Goal: Information Seeking & Learning: Learn about a topic

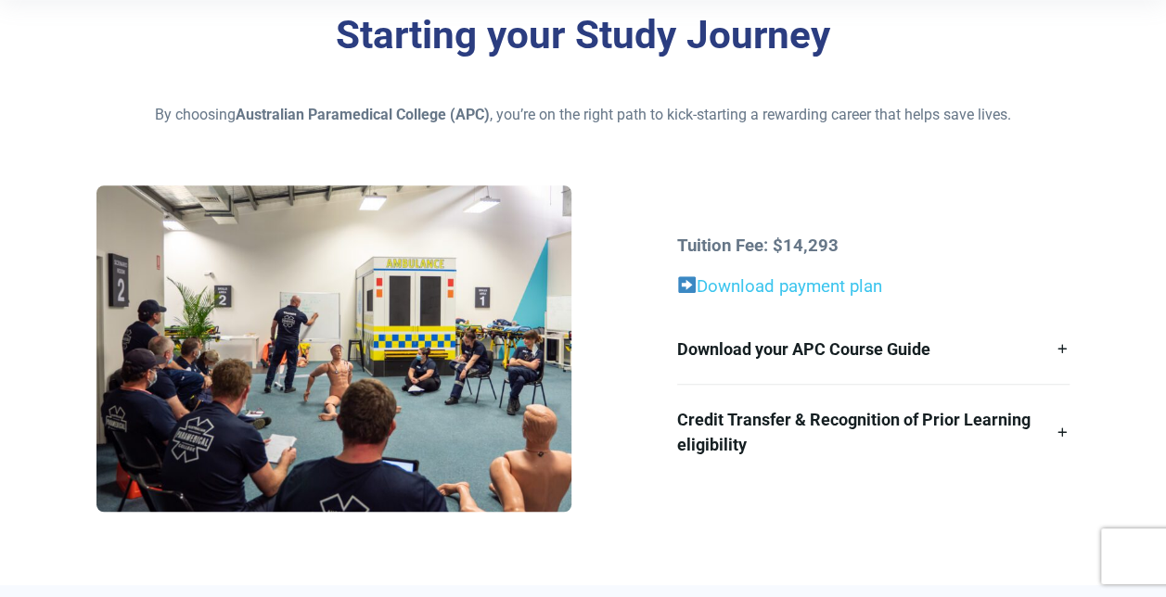
scroll to position [557, 0]
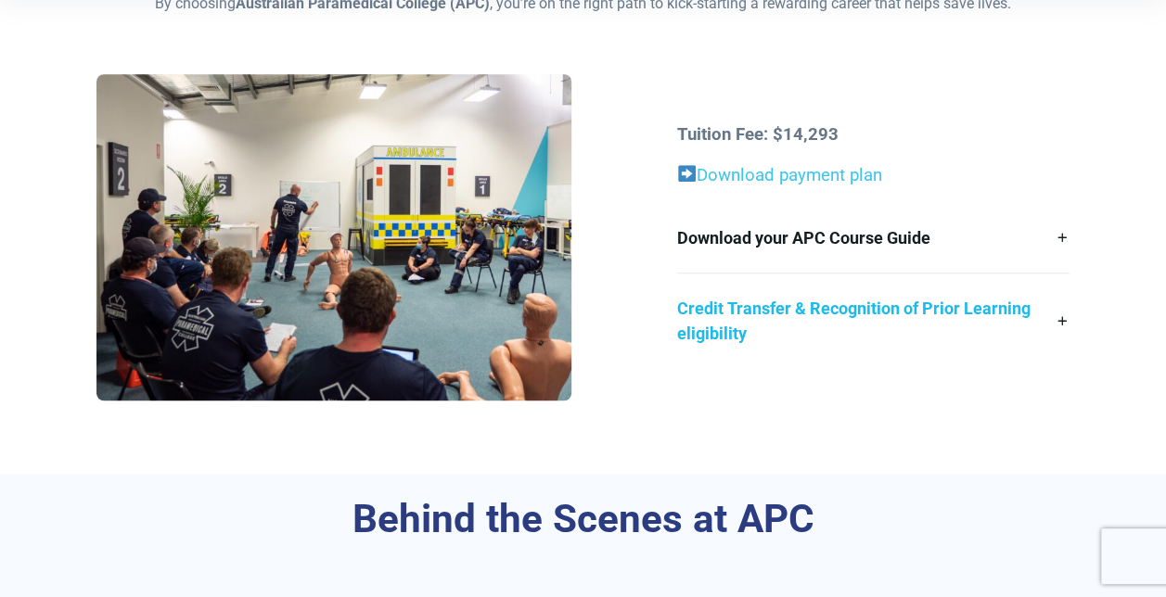
click at [1063, 318] on link "Credit Transfer & Recognition of Prior Learning eligibility" at bounding box center [873, 321] width 392 height 95
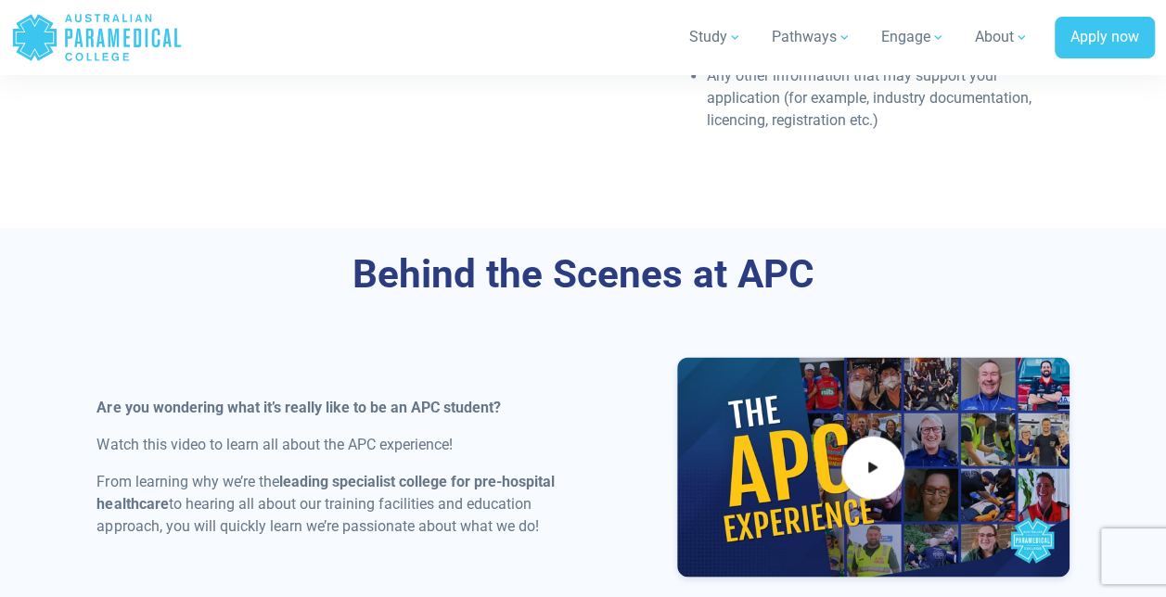
scroll to position [1762, 0]
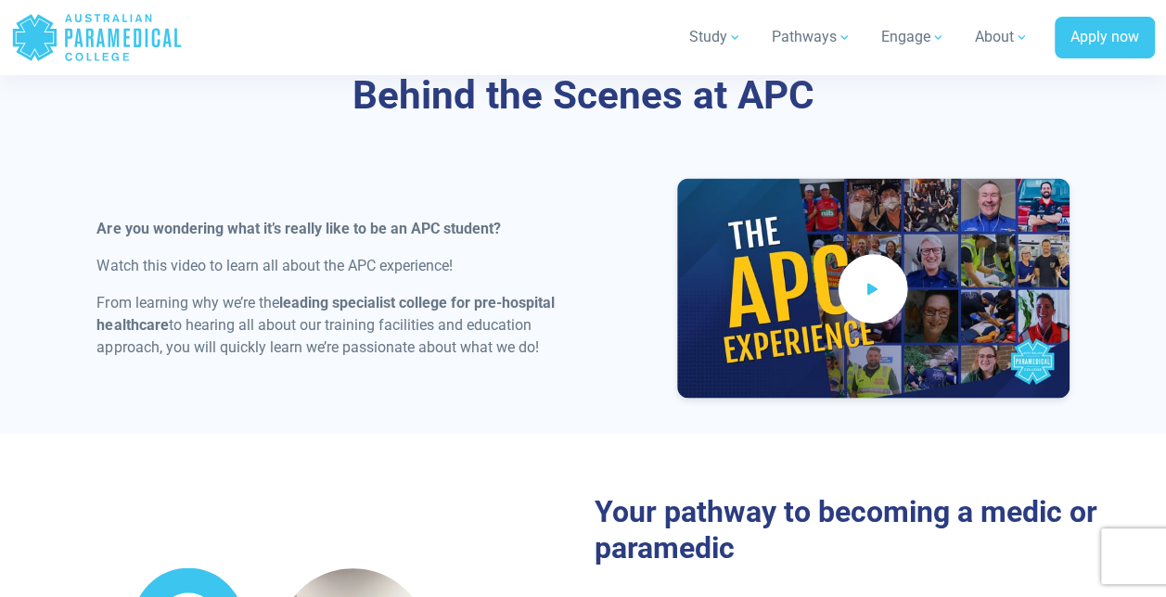
click at [865, 304] on icon at bounding box center [873, 289] width 20 height 31
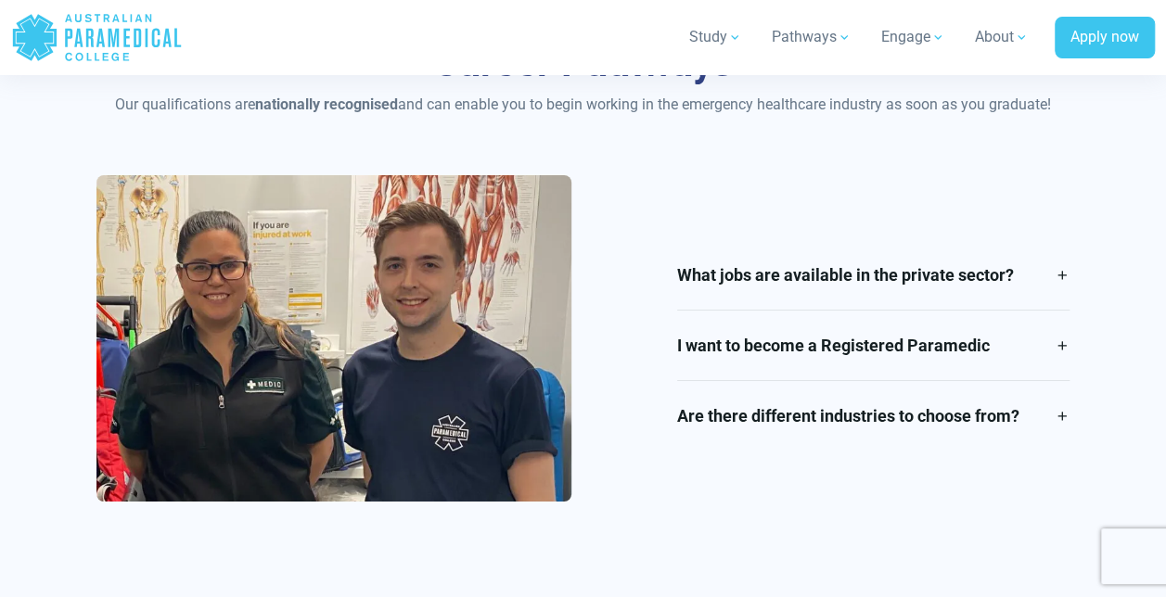
scroll to position [2968, 0]
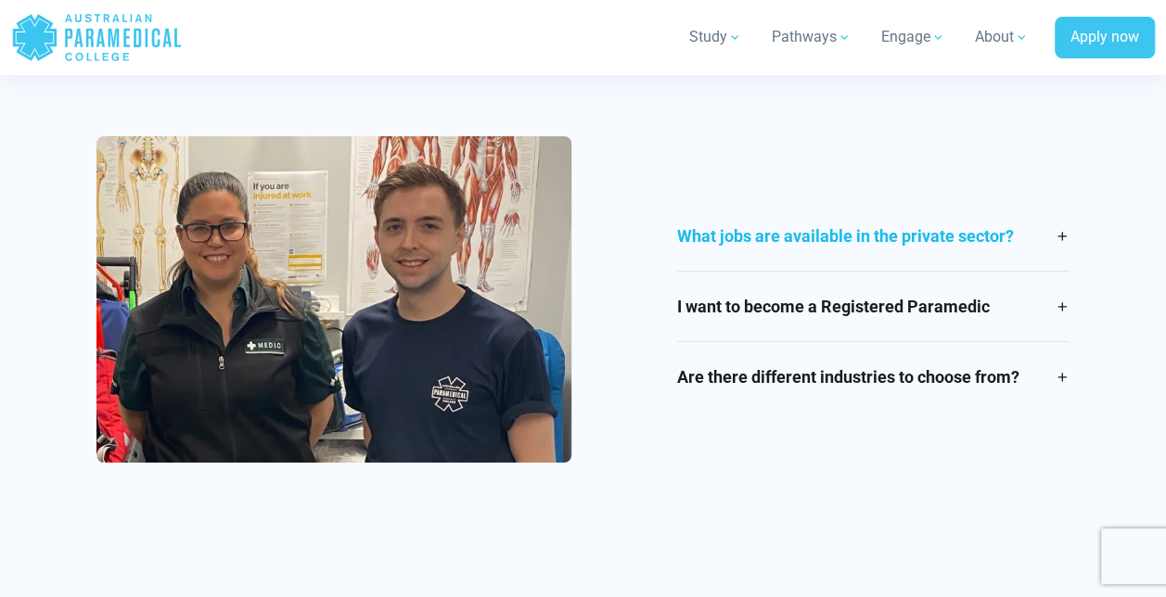
click at [1056, 260] on link "What jobs are available in the private sector?" at bounding box center [873, 236] width 392 height 70
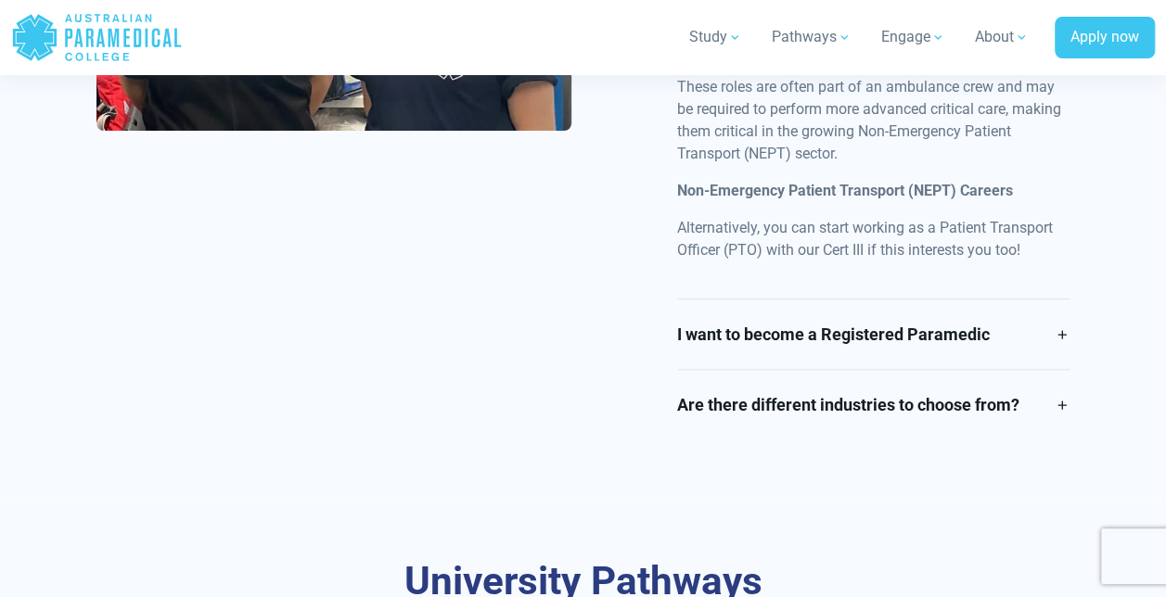
scroll to position [3618, 0]
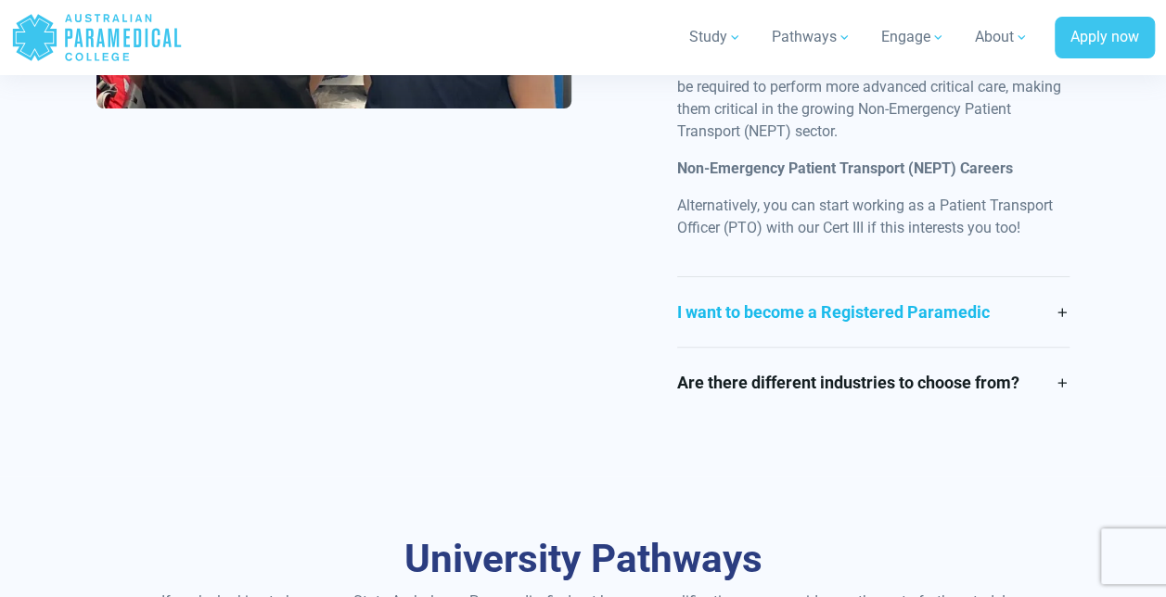
click at [1057, 334] on link "I want to become a Registered Paramedic" at bounding box center [873, 312] width 392 height 70
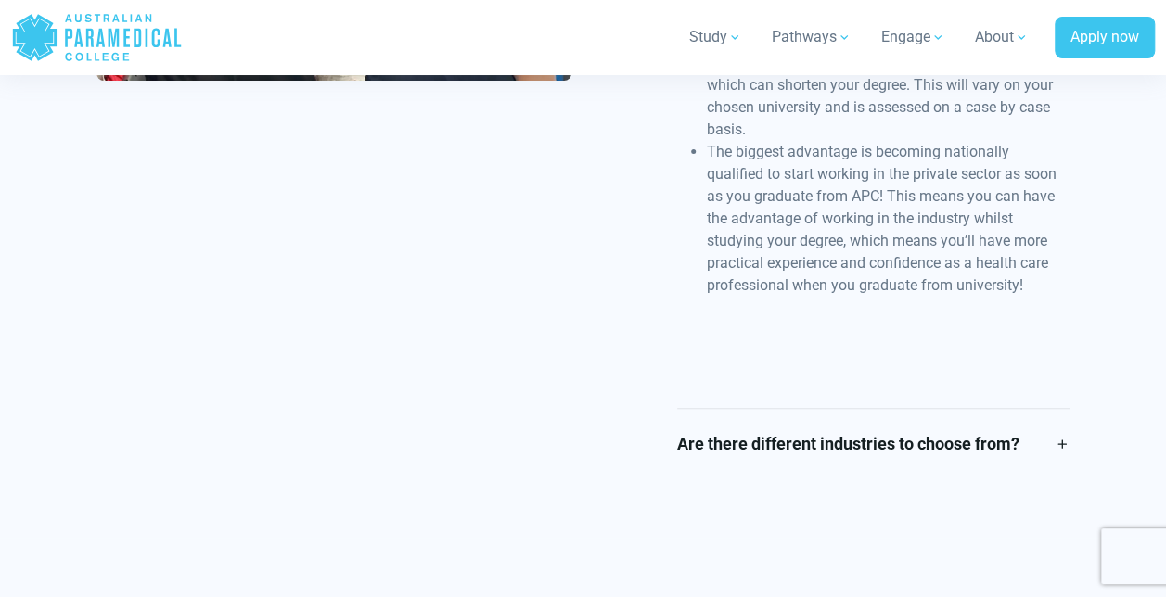
scroll to position [3799, 0]
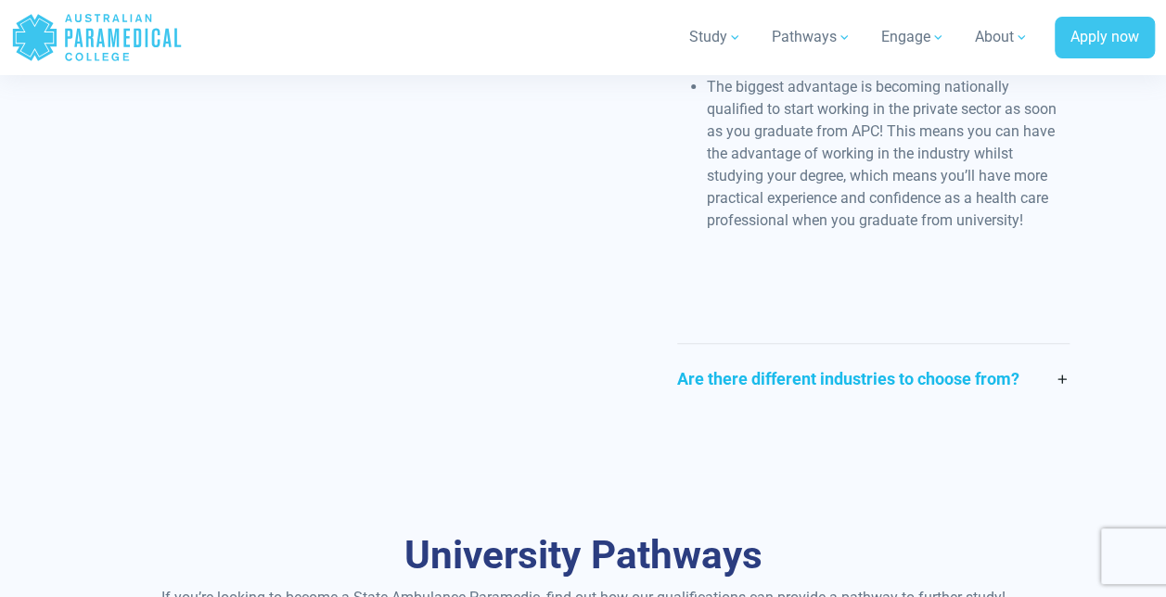
click at [1061, 399] on link "Are there different industries to choose from?" at bounding box center [873, 379] width 392 height 70
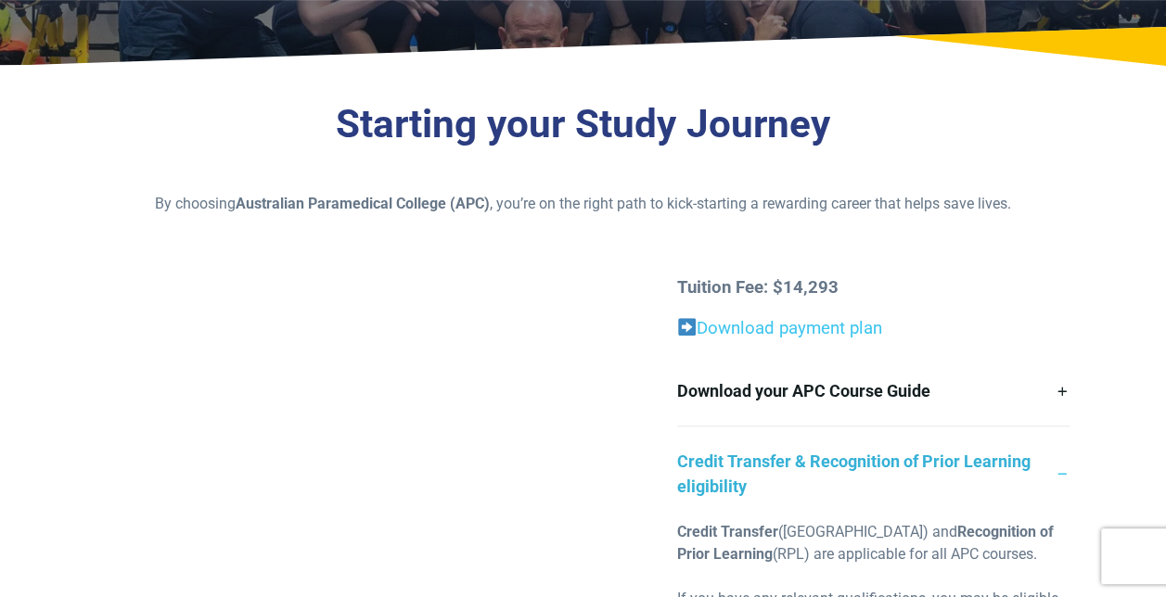
scroll to position [371, 0]
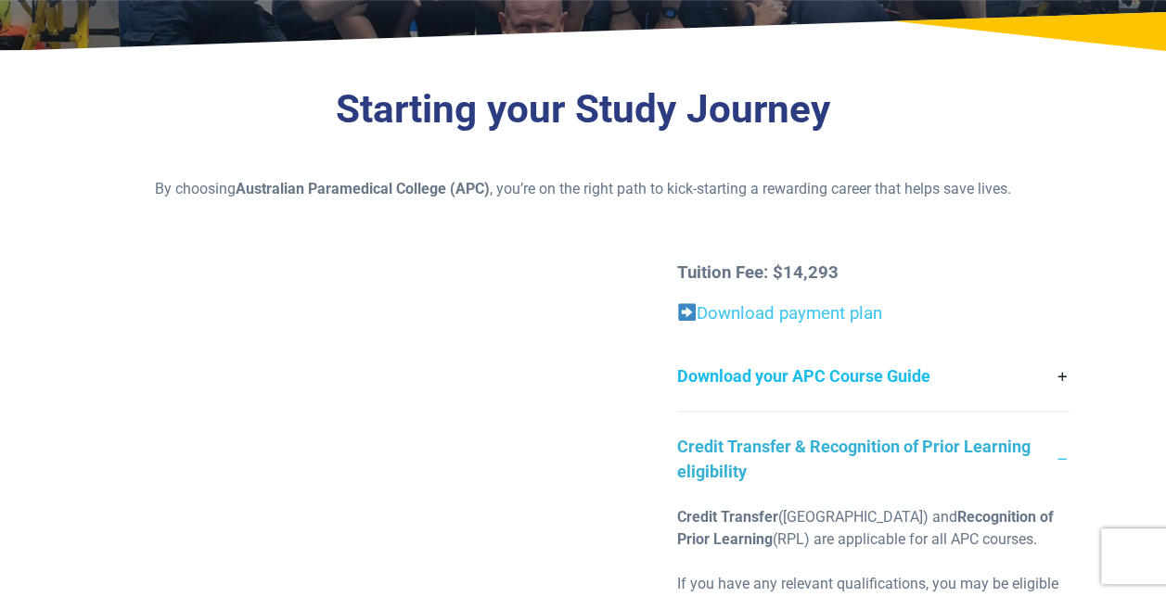
click at [781, 373] on link "Download your APC Course Guide" at bounding box center [873, 376] width 392 height 70
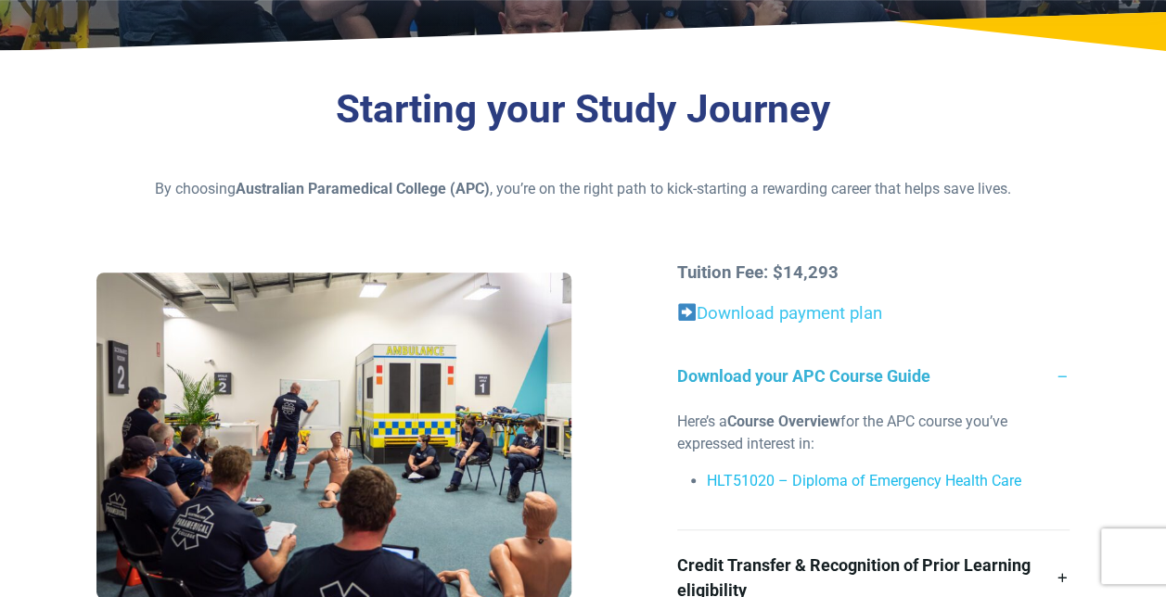
click at [883, 484] on link "HLT51020 – Diploma of Emergency Health Care" at bounding box center [864, 481] width 314 height 18
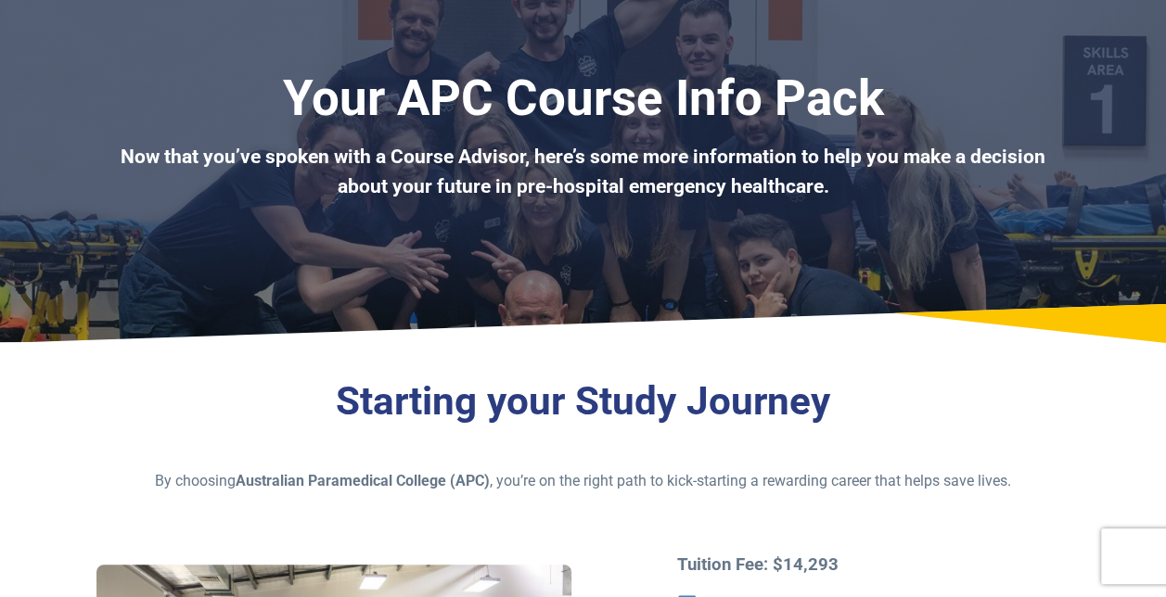
scroll to position [0, 0]
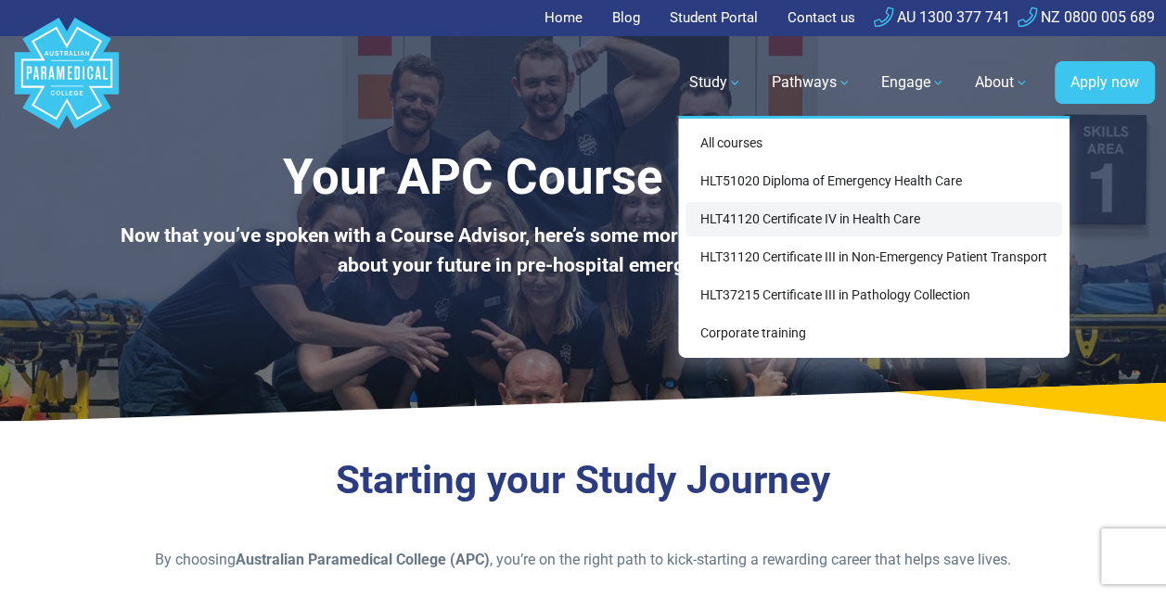
click at [777, 221] on link "HLT41120 Certificate IV in Health Care" at bounding box center [873, 219] width 377 height 34
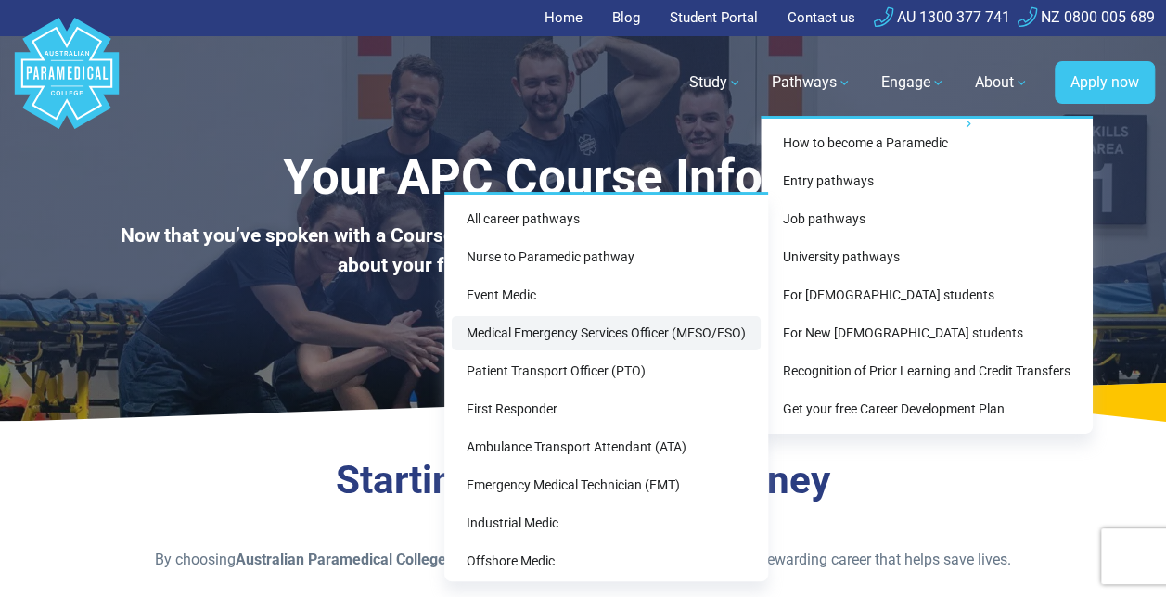
click at [574, 331] on link "Medical Emergency Services Officer (MESO/ESO)" at bounding box center [606, 333] width 309 height 34
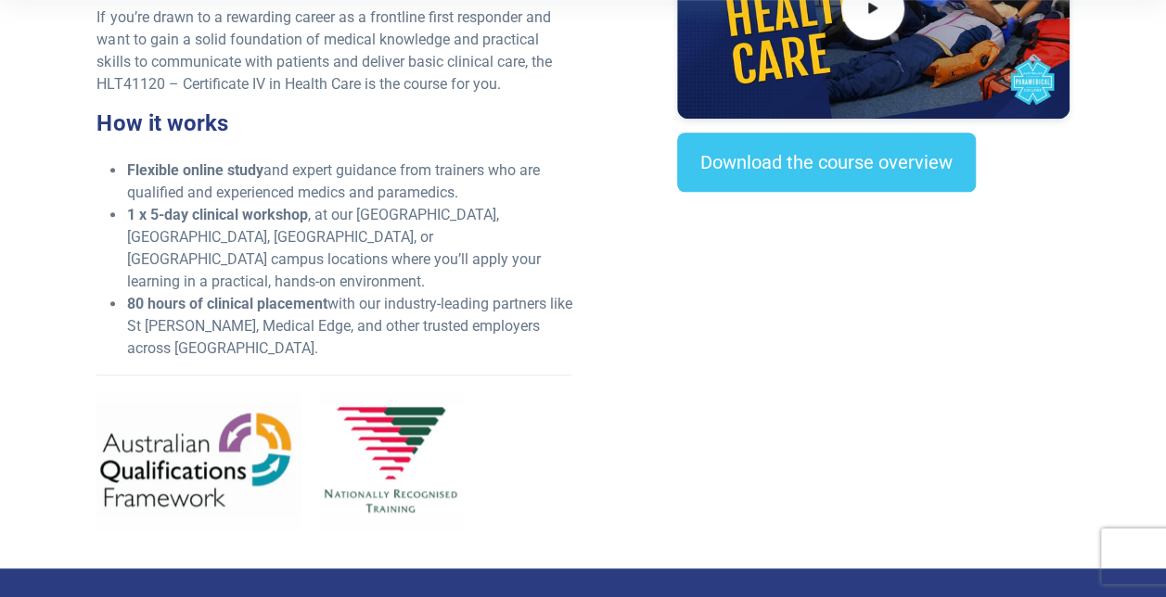
scroll to position [742, 0]
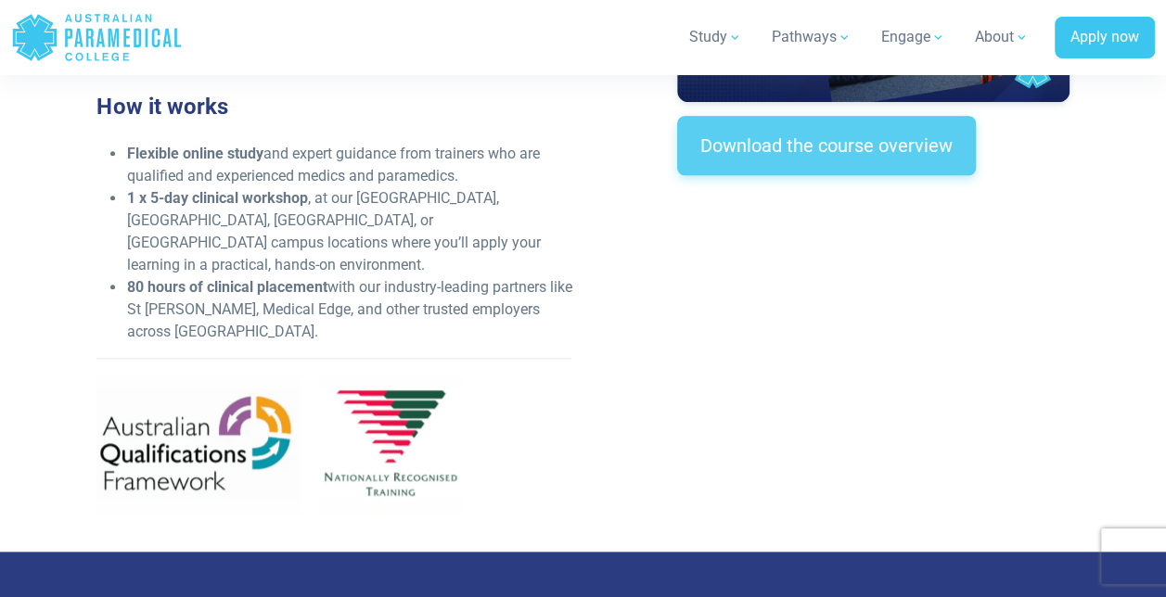
click at [862, 139] on link "Download the course overview" at bounding box center [826, 145] width 299 height 59
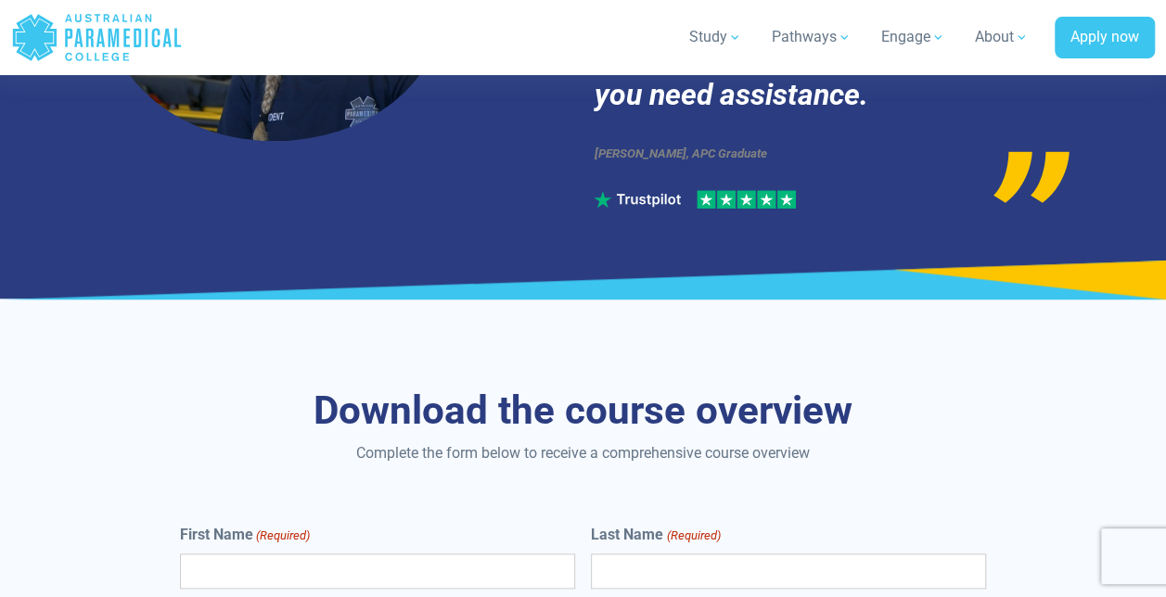
scroll to position [7582, 0]
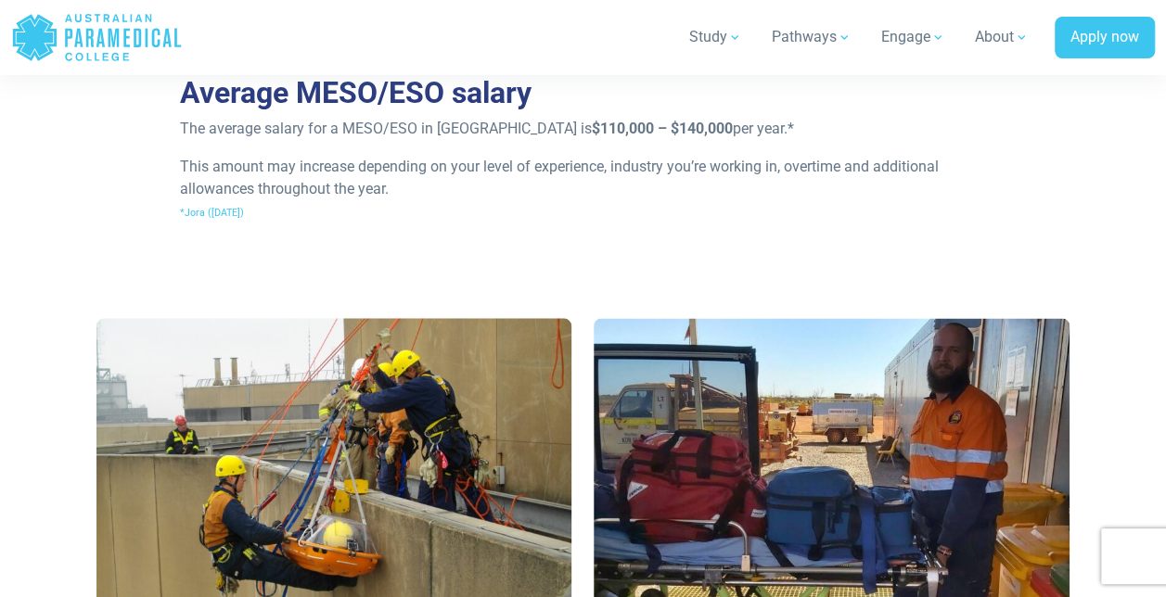
scroll to position [1577, 0]
